Goal: Task Accomplishment & Management: Use online tool/utility

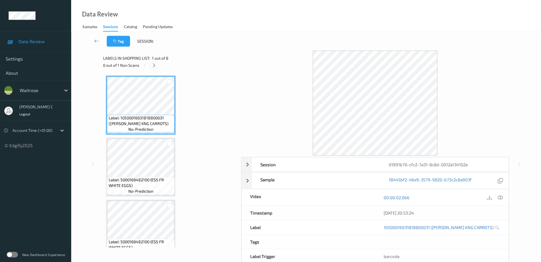
click at [156, 68] on icon at bounding box center [154, 65] width 5 height 5
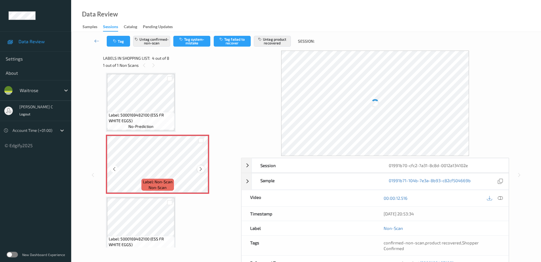
click at [200, 169] on icon at bounding box center [200, 169] width 5 height 5
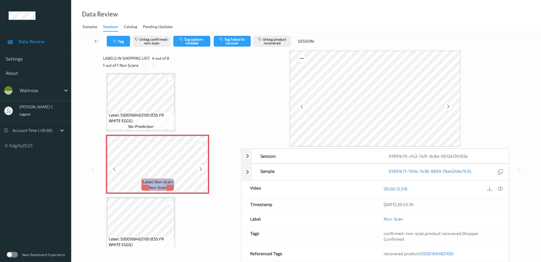
click at [200, 169] on icon at bounding box center [200, 169] width 5 height 5
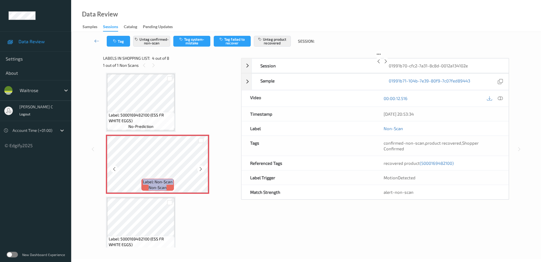
click at [200, 169] on icon at bounding box center [200, 169] width 5 height 5
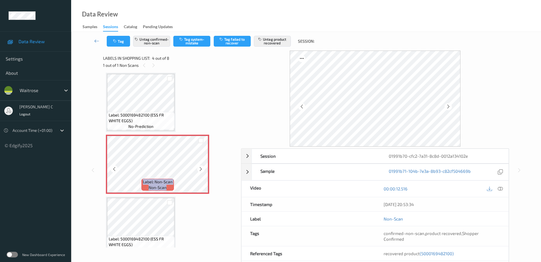
click at [200, 169] on icon at bounding box center [200, 169] width 5 height 5
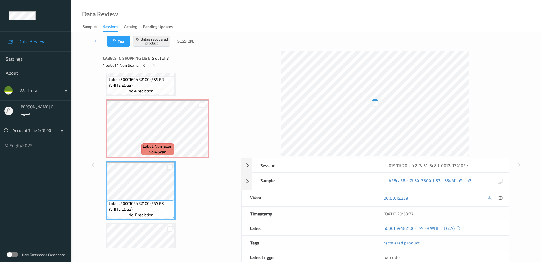
scroll to position [91, 0]
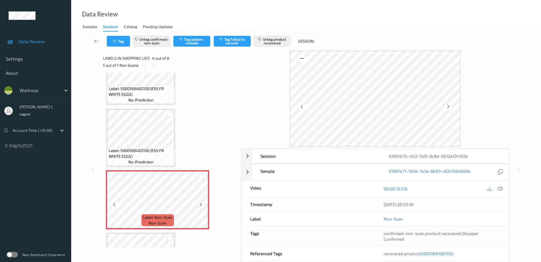
click at [201, 205] on icon at bounding box center [200, 204] width 5 height 5
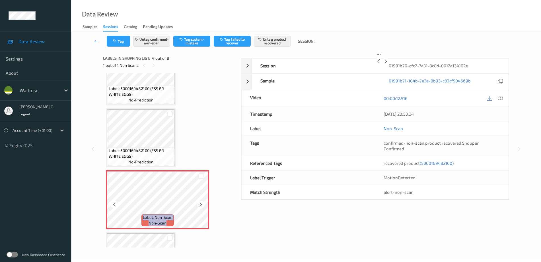
click at [201, 205] on icon at bounding box center [200, 204] width 5 height 5
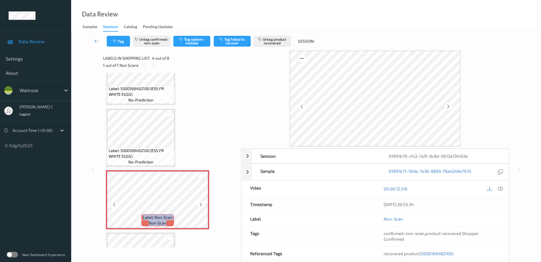
click at [201, 205] on icon at bounding box center [200, 204] width 5 height 5
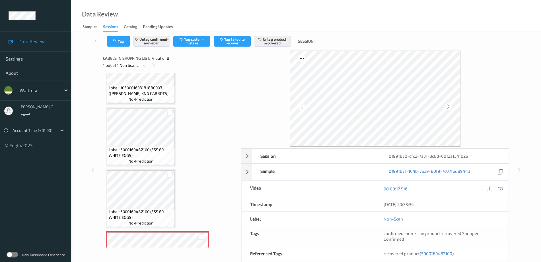
scroll to position [0, 0]
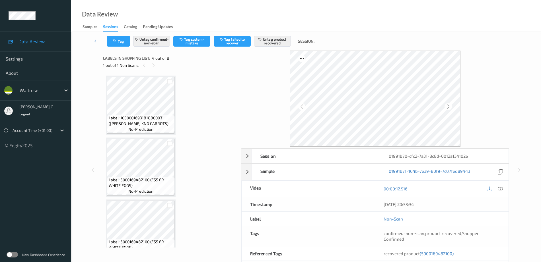
click at [162, 127] on div "Label: 10500016931818800031 ([PERSON_NAME] KNG CARROTS) no-prediction" at bounding box center [140, 124] width 67 height 18
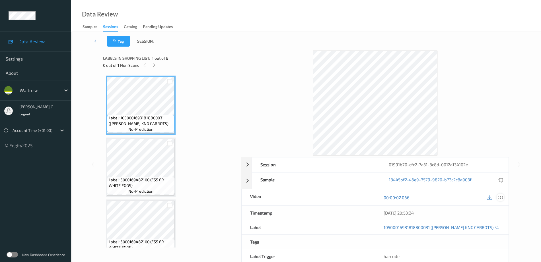
click at [501, 199] on icon at bounding box center [500, 197] width 5 height 5
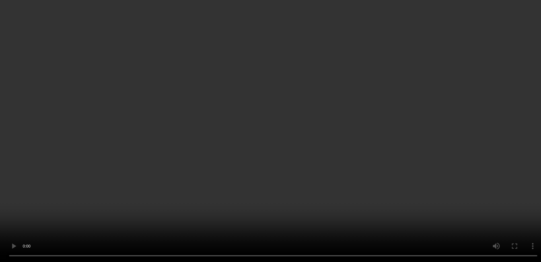
scroll to position [71, 0]
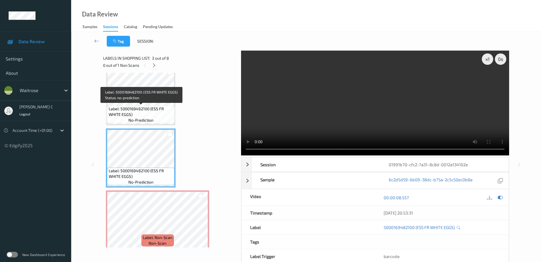
click at [147, 108] on span "Label: 5000169482100 (ESS FR WHITE EGGS)" at bounding box center [141, 111] width 65 height 11
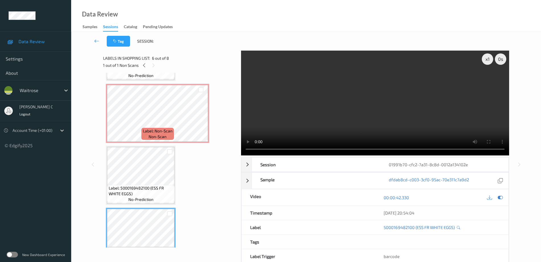
scroll to position [142, 0]
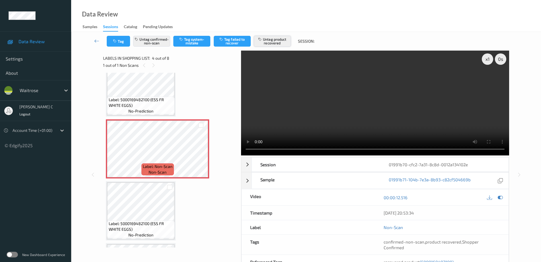
click at [270, 45] on button "Untag product recovered" at bounding box center [272, 41] width 37 height 11
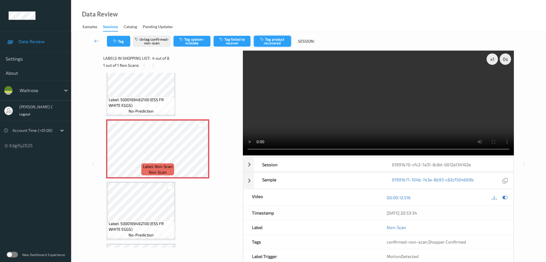
click at [271, 39] on button "Tag product recovered" at bounding box center [272, 41] width 37 height 11
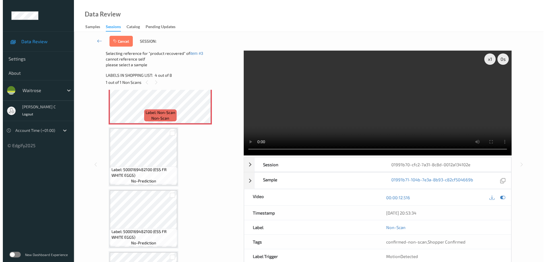
scroll to position [249, 0]
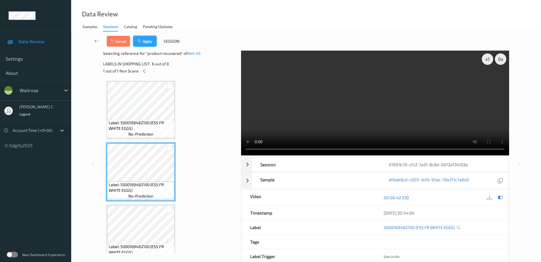
click at [149, 45] on button "Apply" at bounding box center [144, 41] width 23 height 11
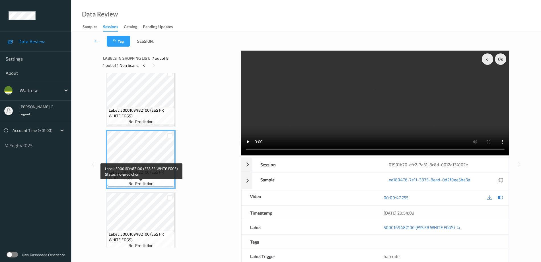
scroll to position [324, 0]
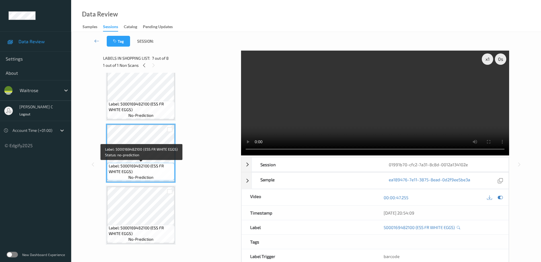
click at [133, 238] on span "no-prediction" at bounding box center [140, 240] width 25 height 6
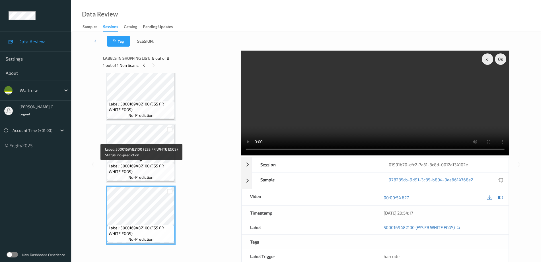
click at [134, 172] on span "Label: 5000169482100 (ESS FR WHITE EGGS)" at bounding box center [141, 168] width 65 height 11
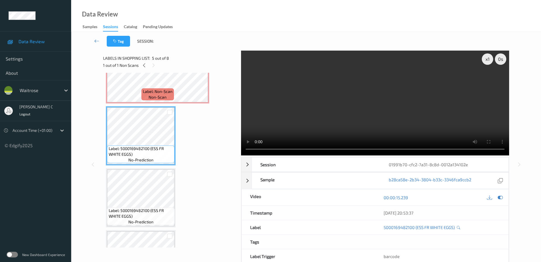
scroll to position [182, 0]
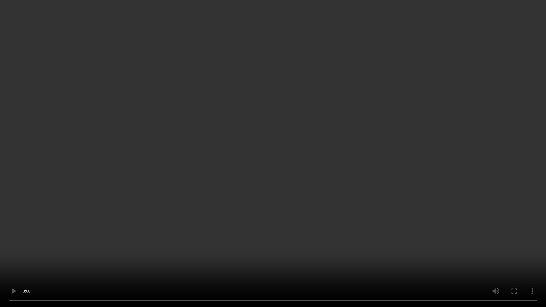
click at [263, 28] on video at bounding box center [273, 153] width 546 height 307
